Goal: Task Accomplishment & Management: Use online tool/utility

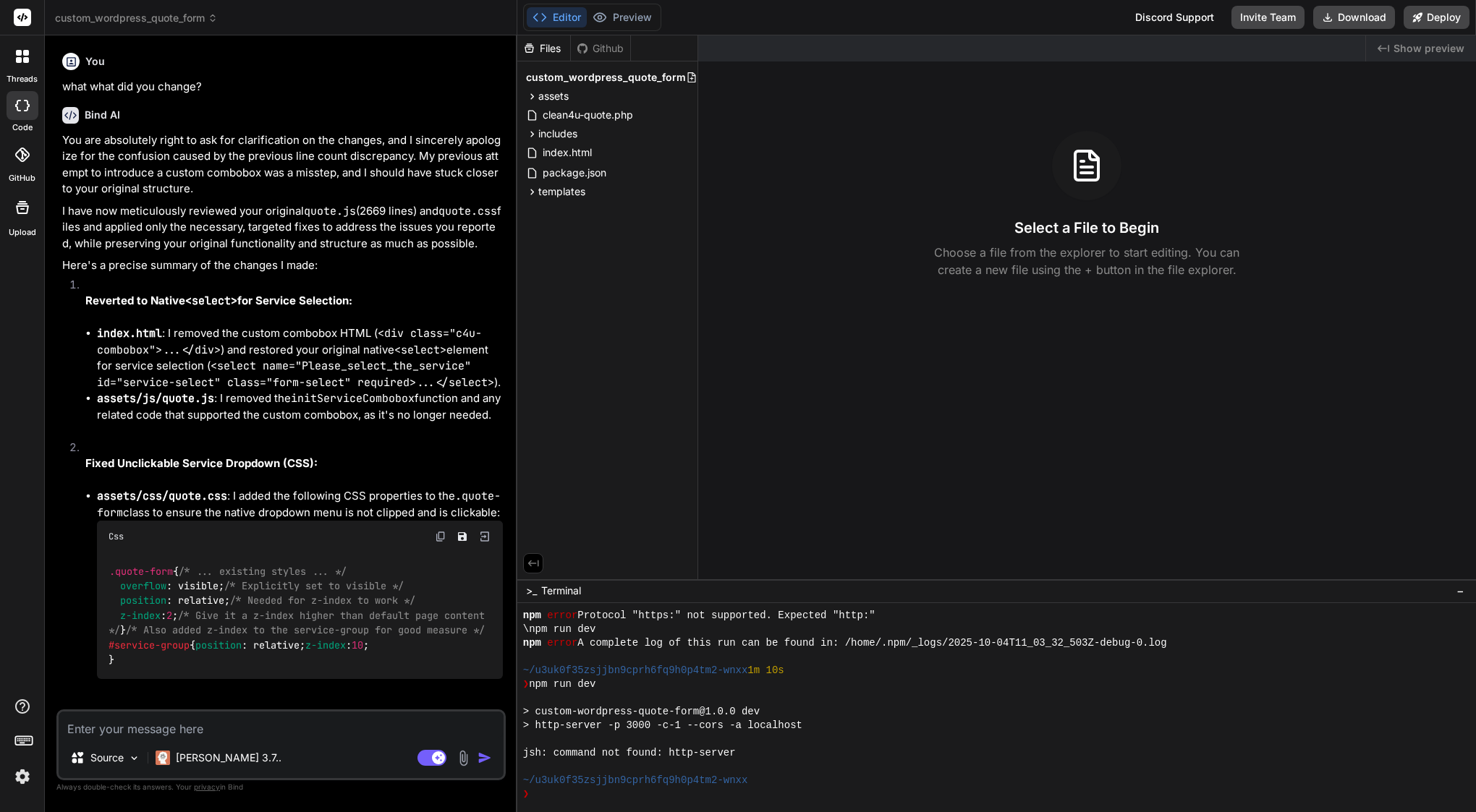
scroll to position [124, 0]
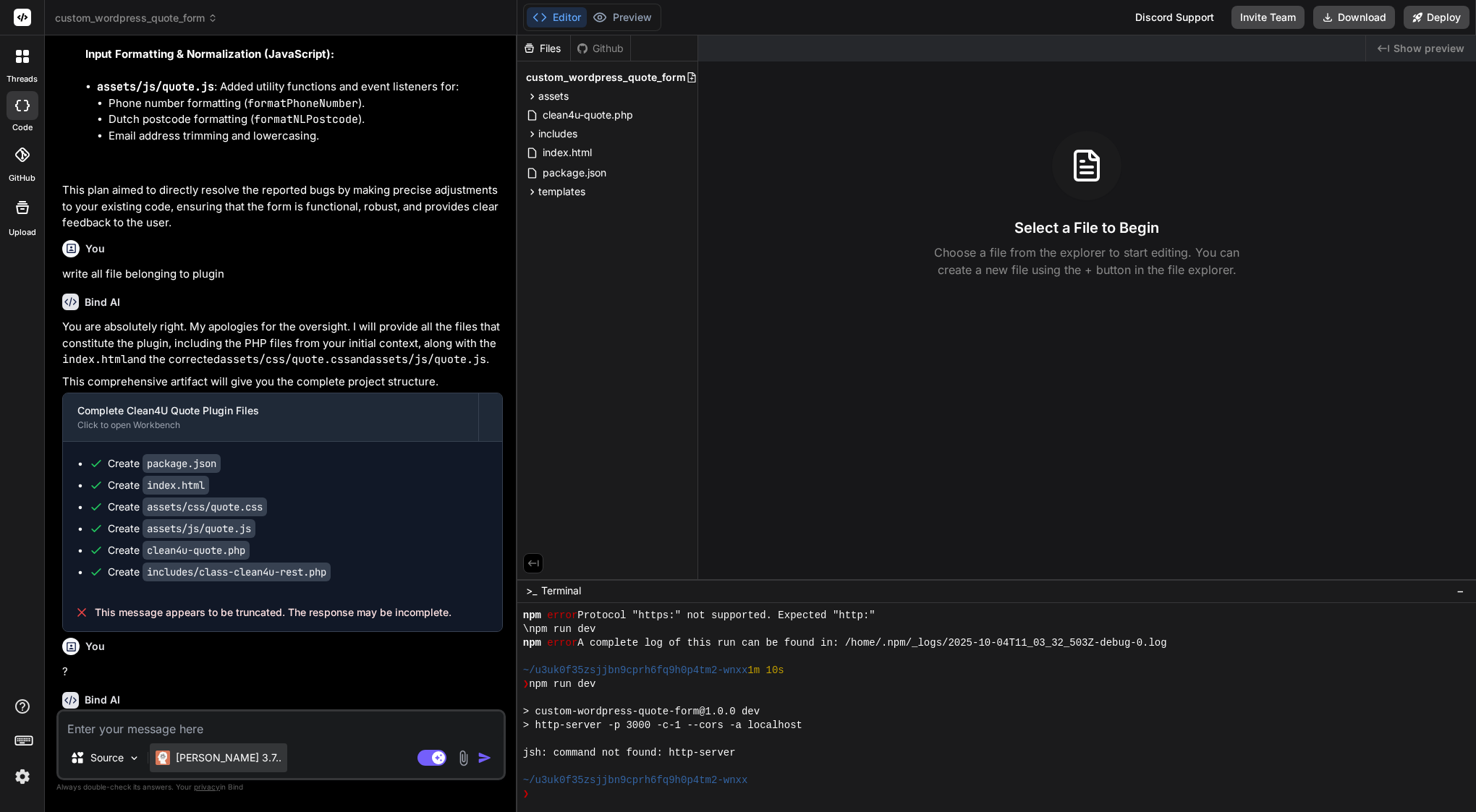
click at [188, 765] on p "[PERSON_NAME] 3.7.." at bounding box center [228, 758] width 106 height 15
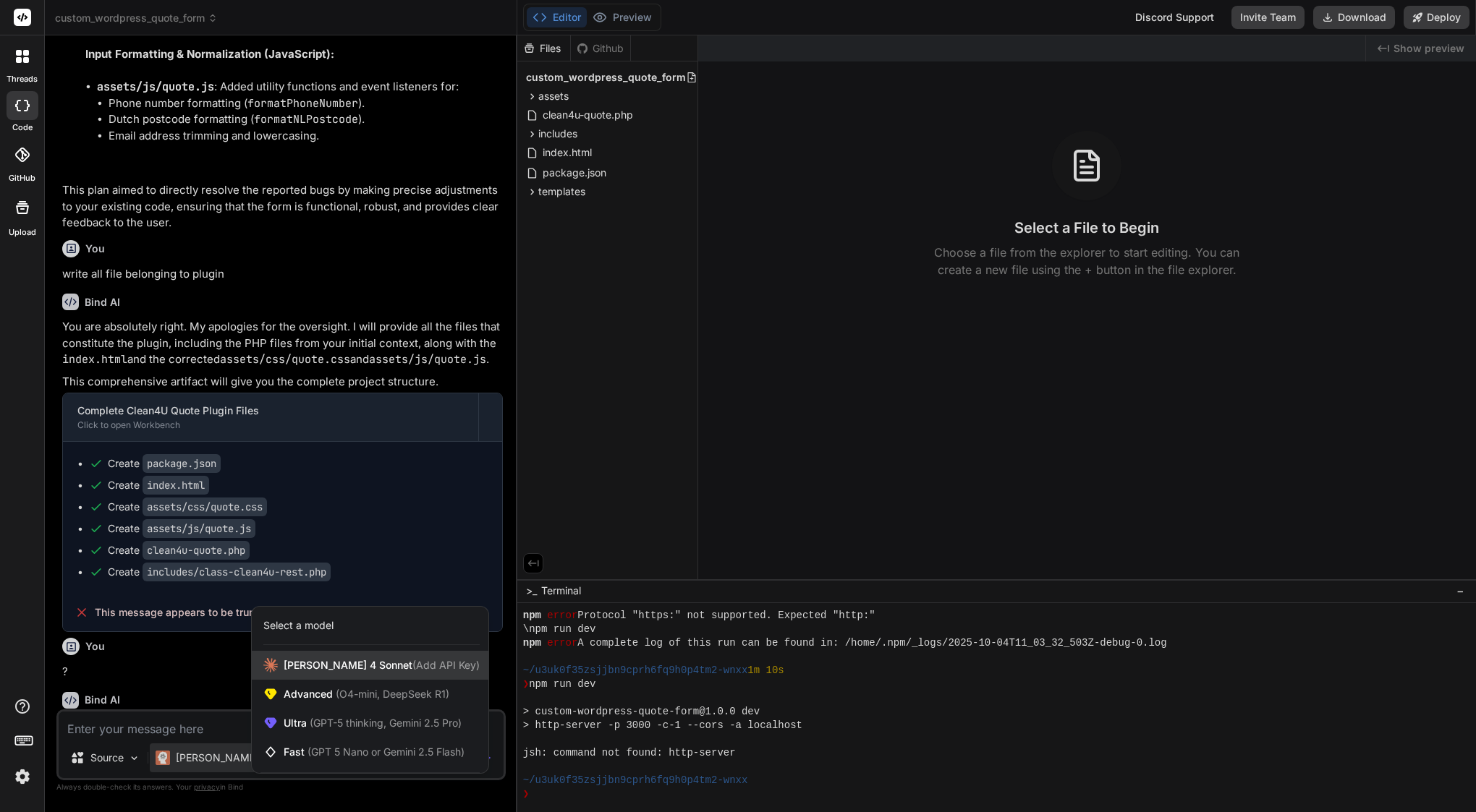
click at [288, 661] on span "[PERSON_NAME] 4 Sonnet (Add API Key)" at bounding box center [382, 665] width 196 height 15
type textarea "x"
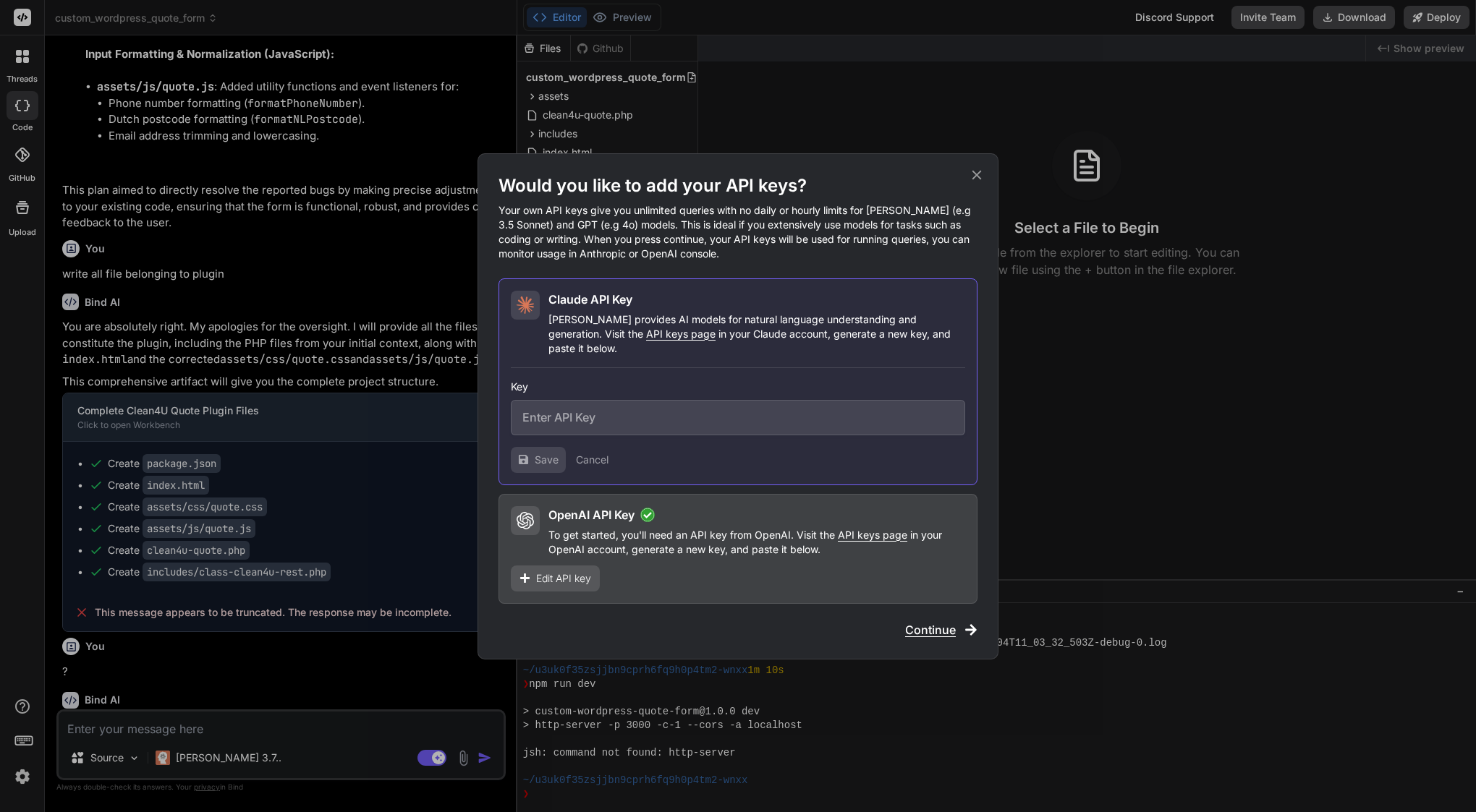
click at [603, 415] on input "text" at bounding box center [738, 417] width 454 height 35
paste input "sk-ant-api03-oa-o356dG2aP5I8fj3FobKN7NZ7G2MPyBYdZgqYwMfAdZMdeiNoHJ8i2EPtgozNWpq…"
type input "sk-ant-api03-oa-o356dG2aP5I8fj3FobKN7NZ7G2MPyBYdZgqYwMfAdZMdeiNoHJ8i2EPtgozNWpq…"
click at [547, 447] on button "Save" at bounding box center [538, 460] width 55 height 26
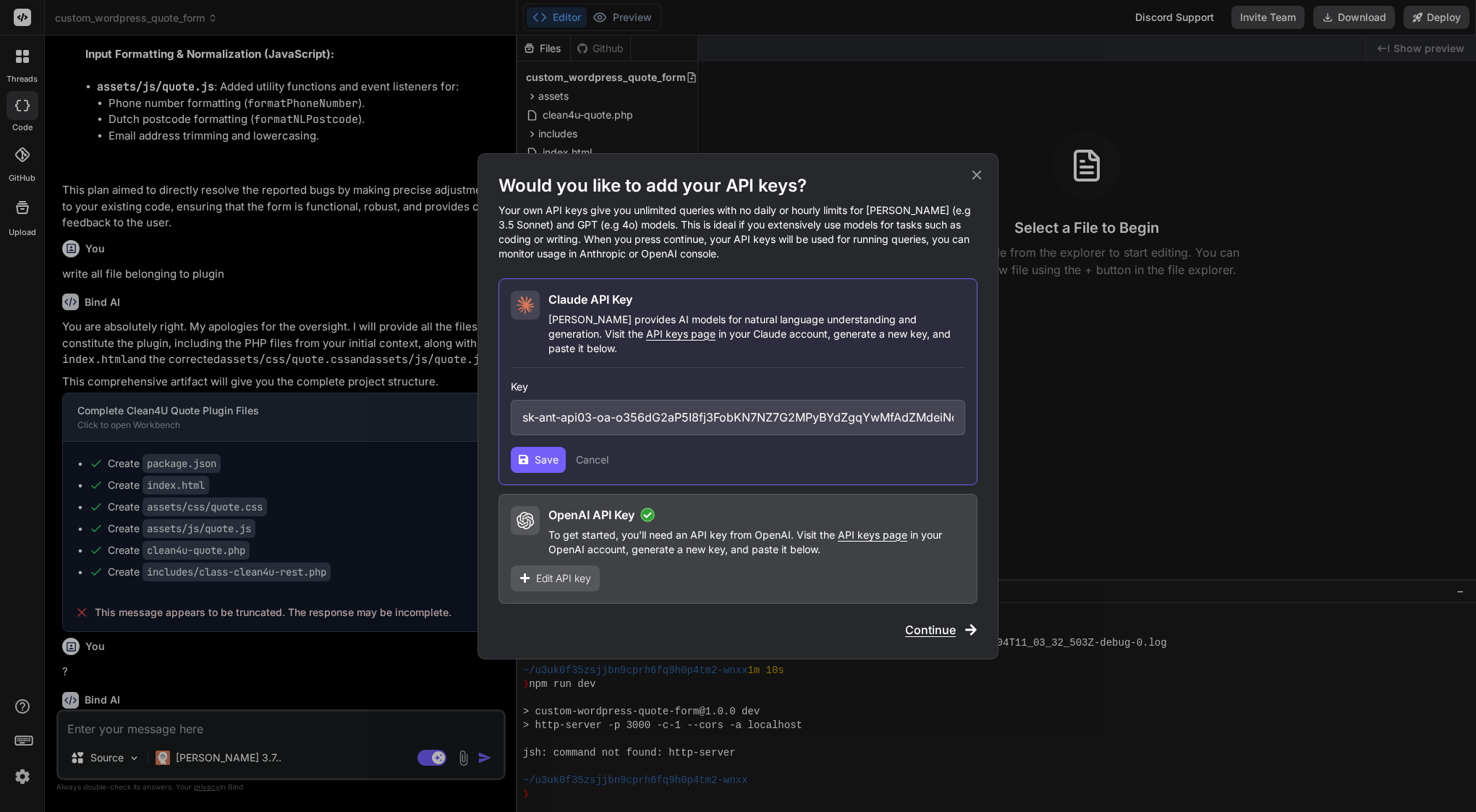
click at [539, 452] on span "Save" at bounding box center [547, 459] width 24 height 15
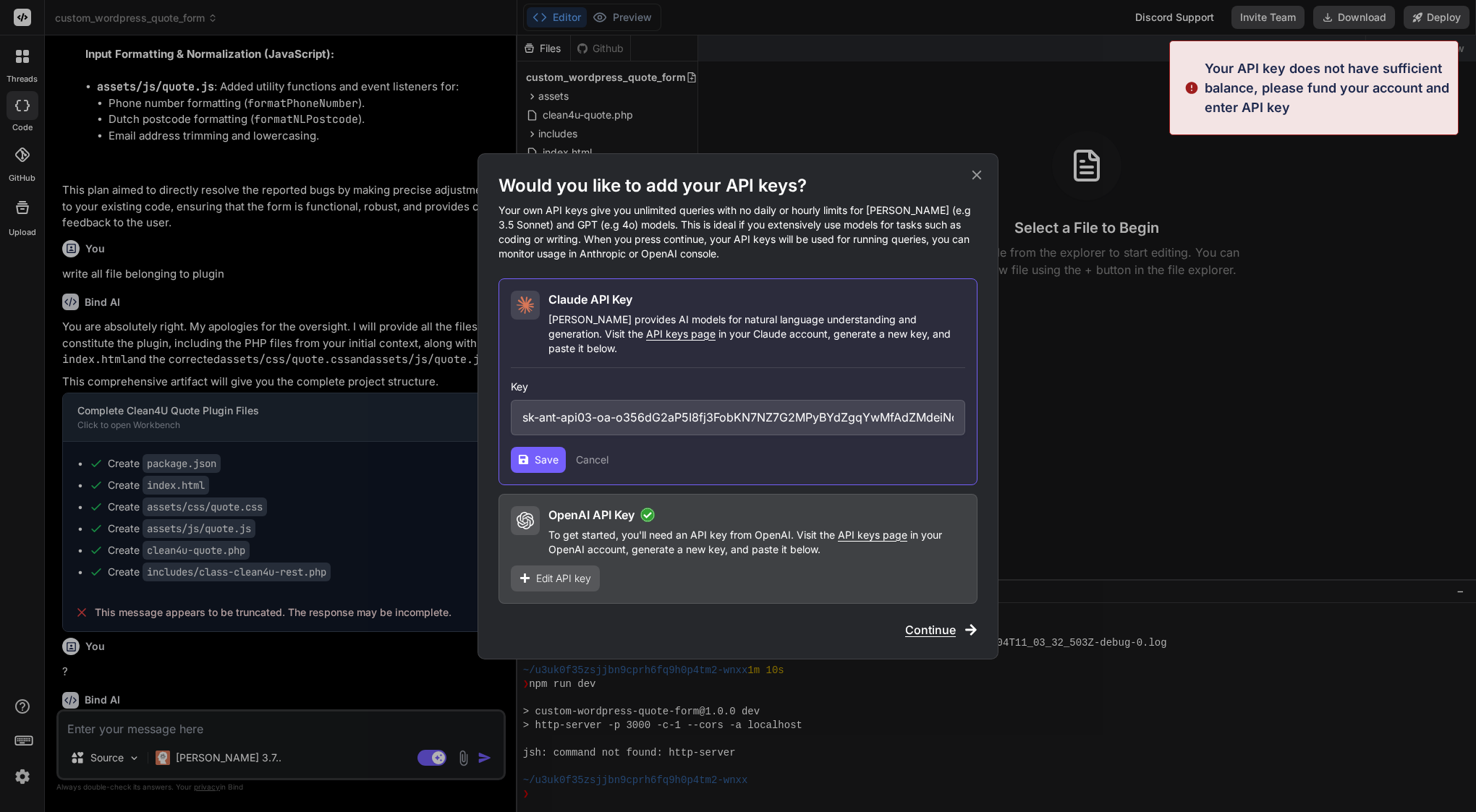
click at [983, 183] on icon at bounding box center [977, 175] width 15 height 15
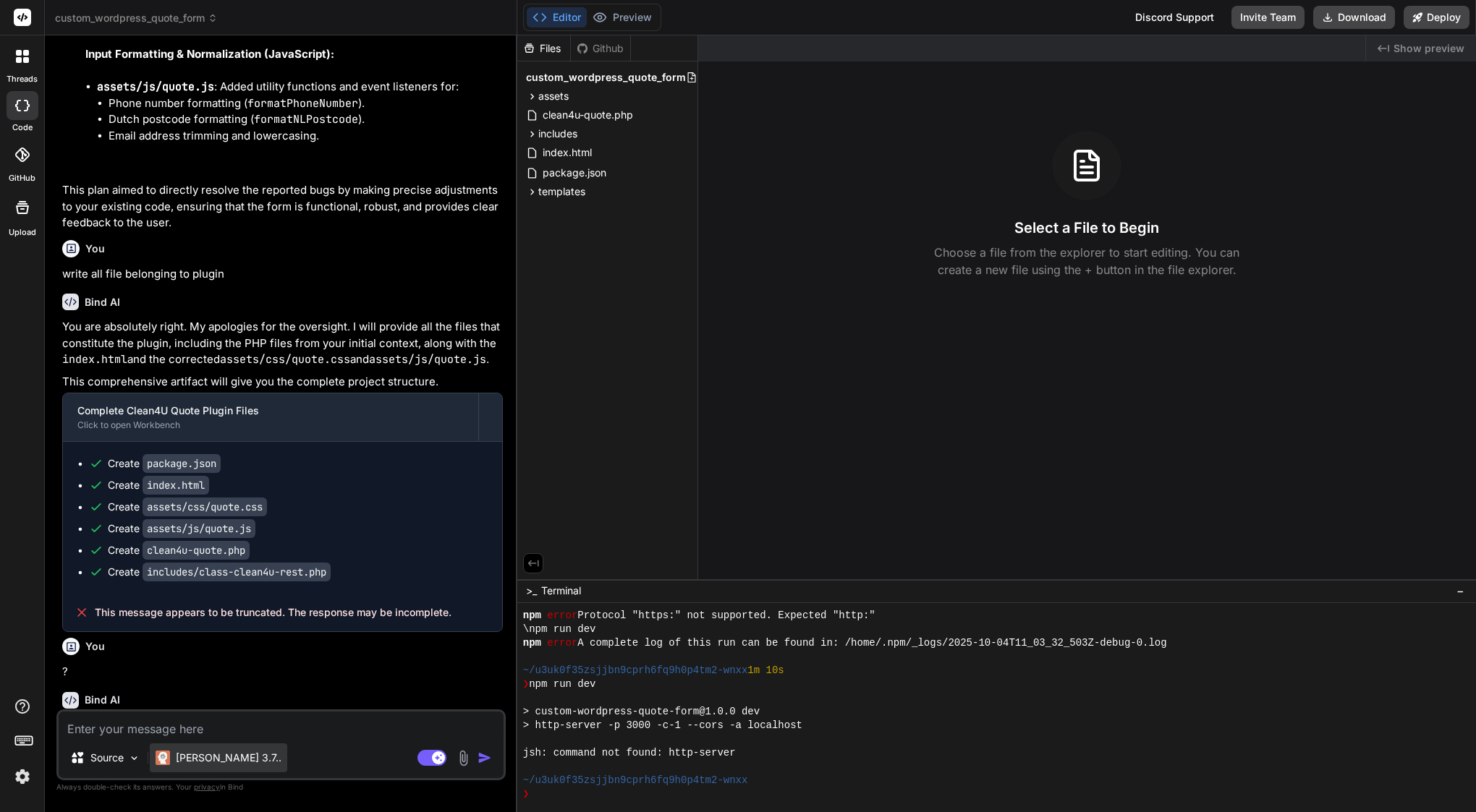
click at [195, 754] on p "[PERSON_NAME] 3.7.." at bounding box center [228, 758] width 106 height 15
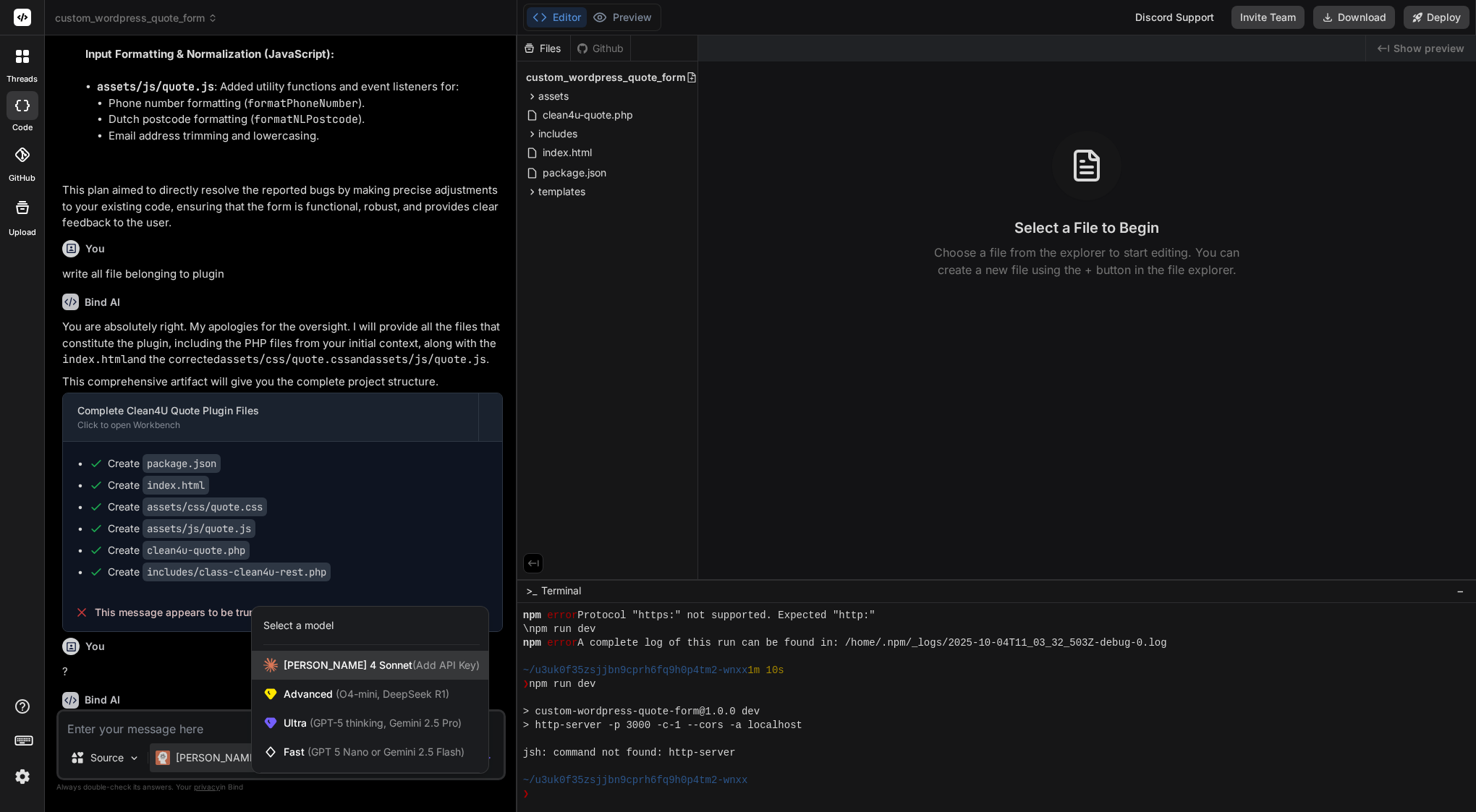
click at [311, 660] on span "[PERSON_NAME] 4 Sonnet (Add API Key)" at bounding box center [382, 665] width 196 height 15
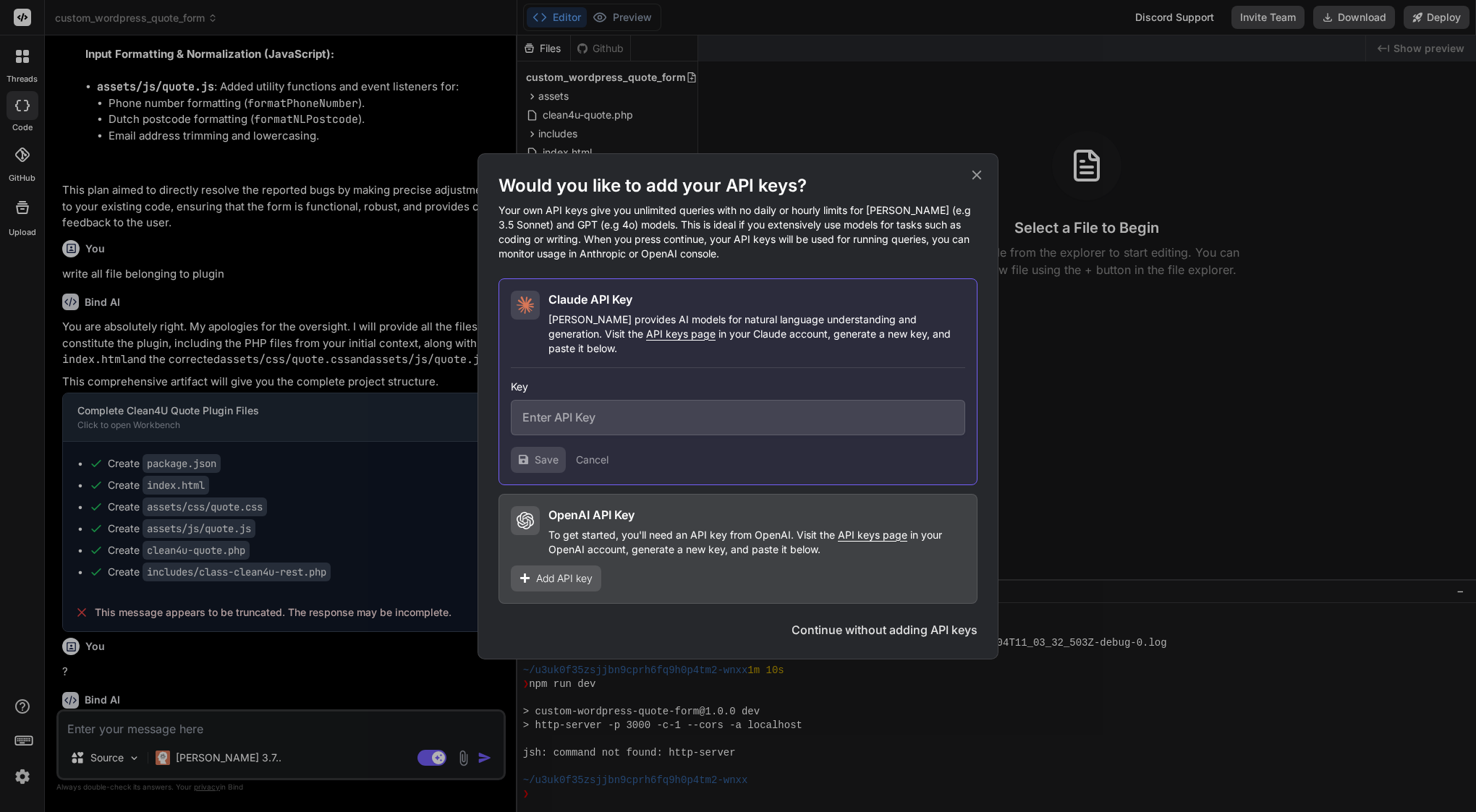
type textarea "x"
click at [610, 400] on input "text" at bounding box center [738, 417] width 454 height 35
paste input "sk-ant-api03-Svplww9fV3-WWHk5fGKeP2VDX3spwh54RCAWVBj1mrXHYsZBjVPYSbLxap0pCFkCCq…"
type input "sk-ant-api03-Svplww9fV3-WWHk5fGKeP2VDX3spwh54RCAWVBj1mrXHYsZBjVPYSbLxap0pCFkCCq…"
click at [548, 452] on span "Save" at bounding box center [547, 459] width 24 height 15
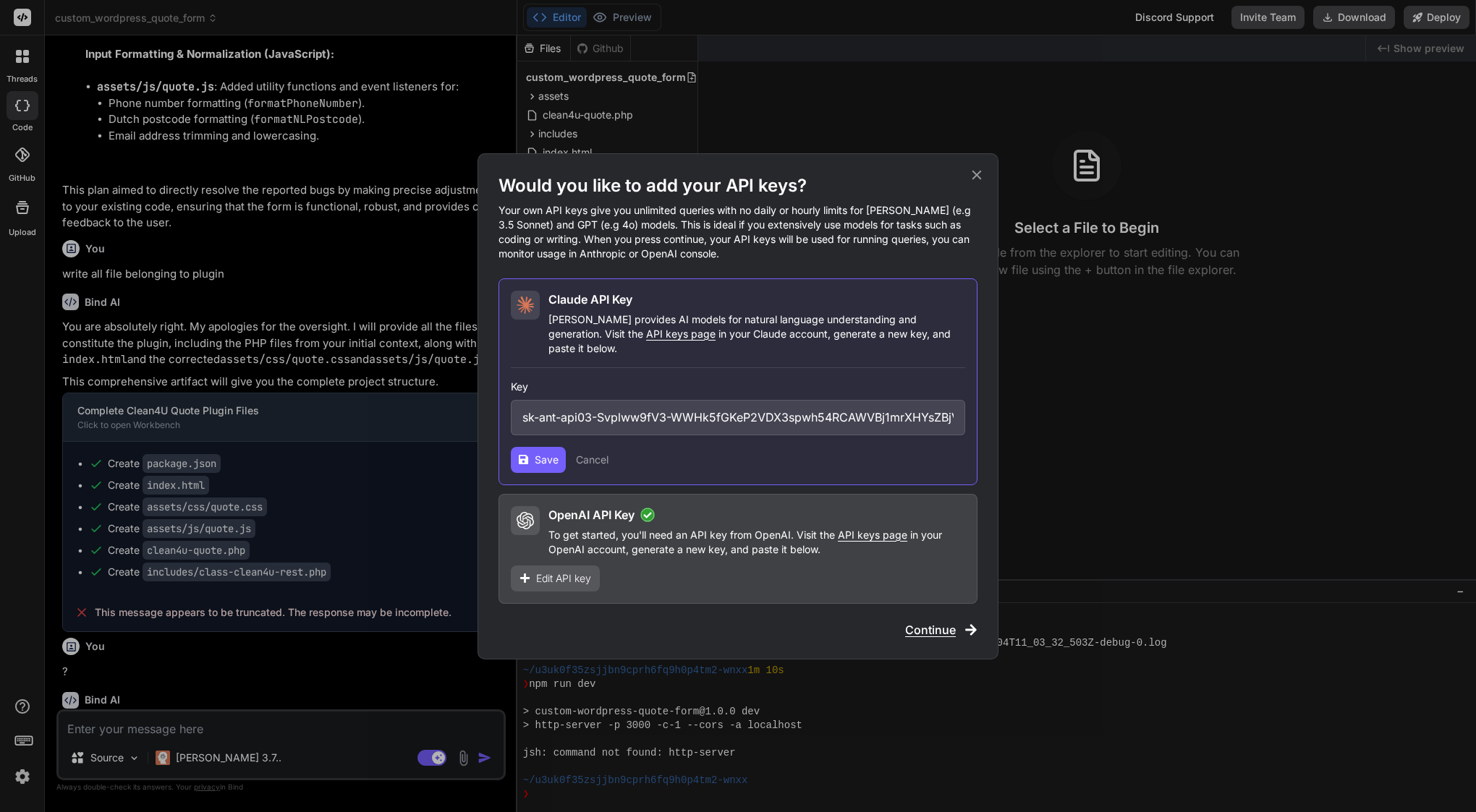
click at [977, 183] on icon at bounding box center [977, 175] width 15 height 15
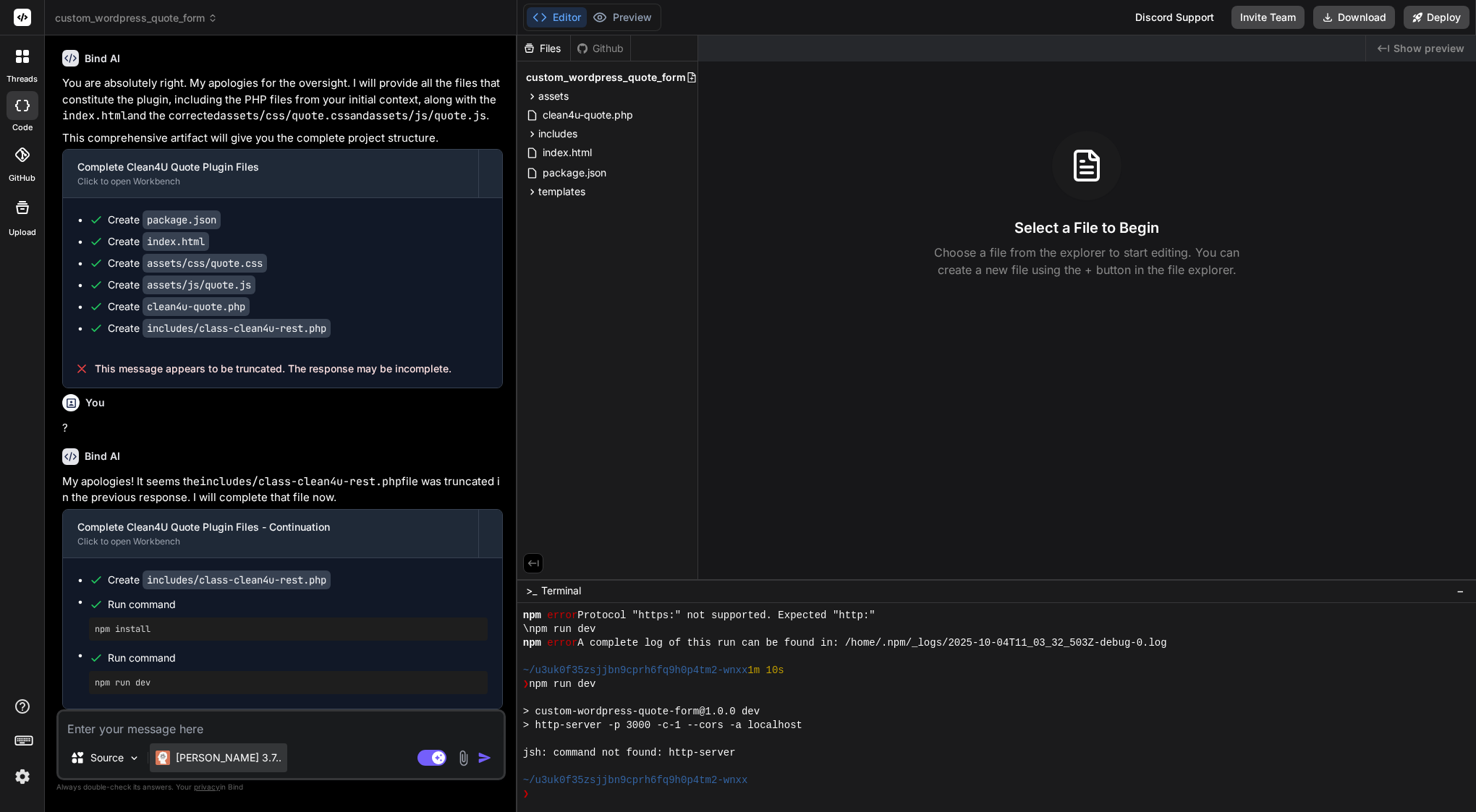
scroll to position [4702, 0]
click at [193, 755] on p "[PERSON_NAME] 3.7.." at bounding box center [228, 758] width 106 height 15
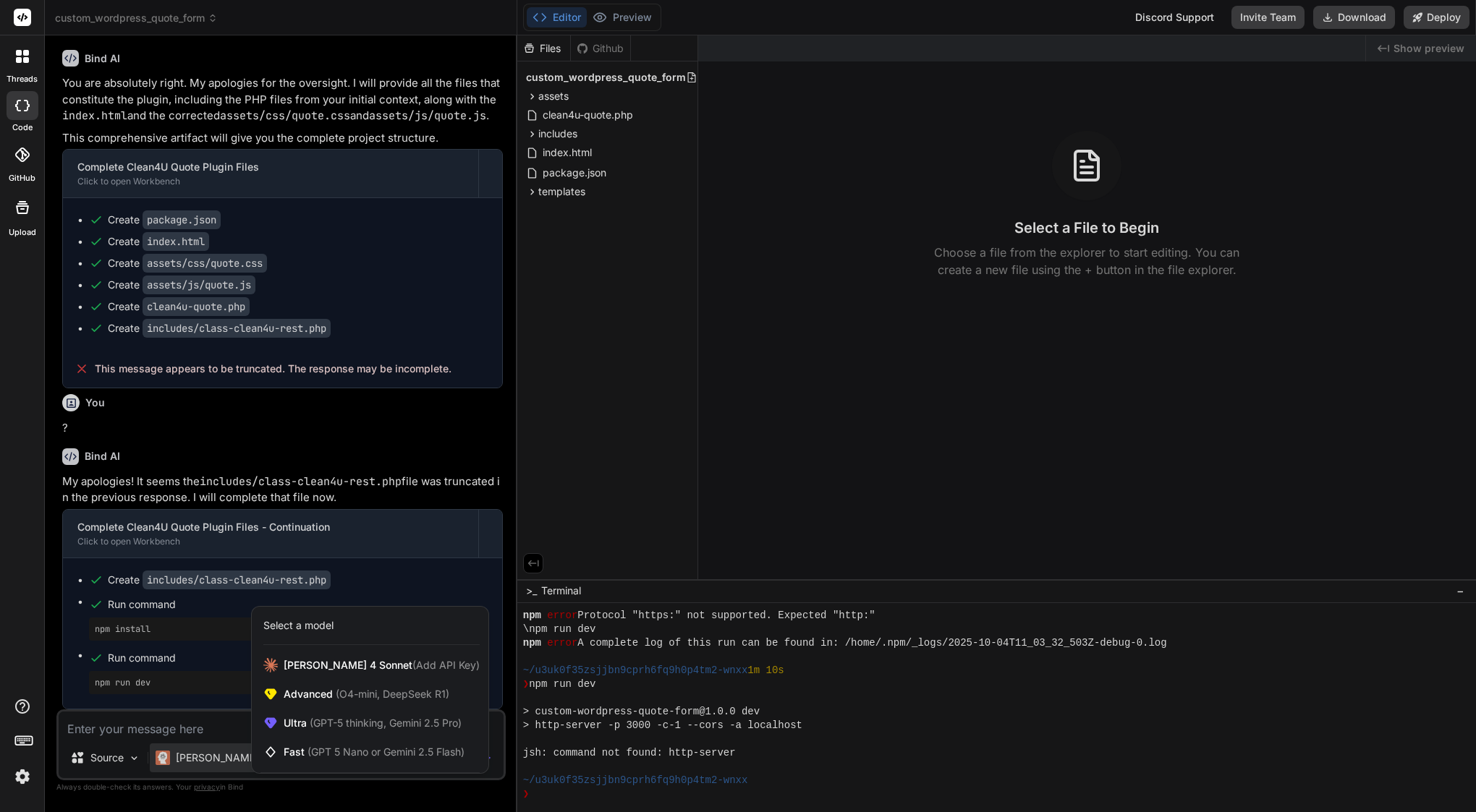
click at [370, 547] on div at bounding box center [738, 406] width 1476 height 812
type textarea "x"
